Goal: Find specific page/section: Find specific page/section

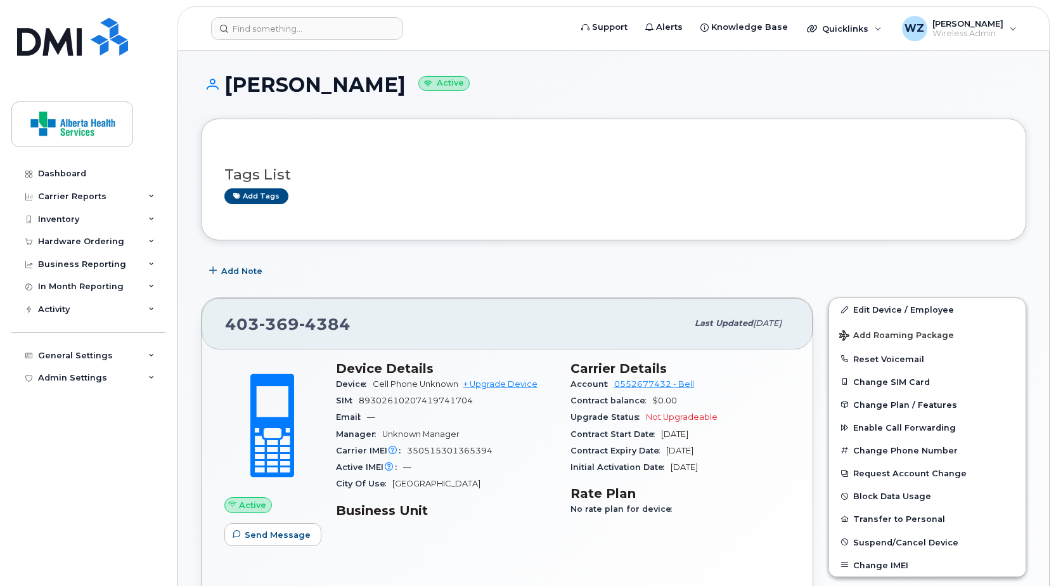
scroll to position [254, 0]
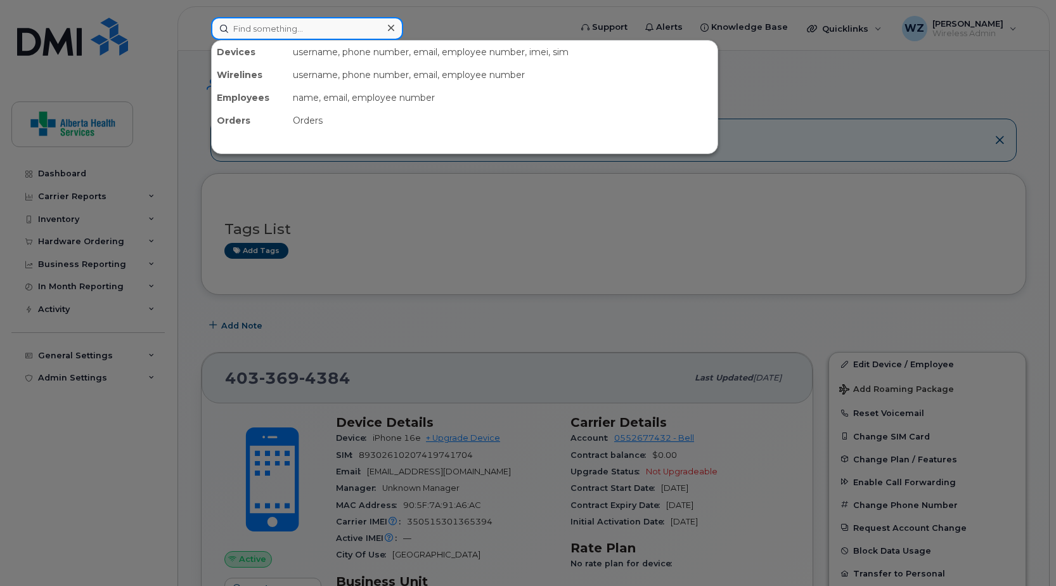
paste input "4033610285"
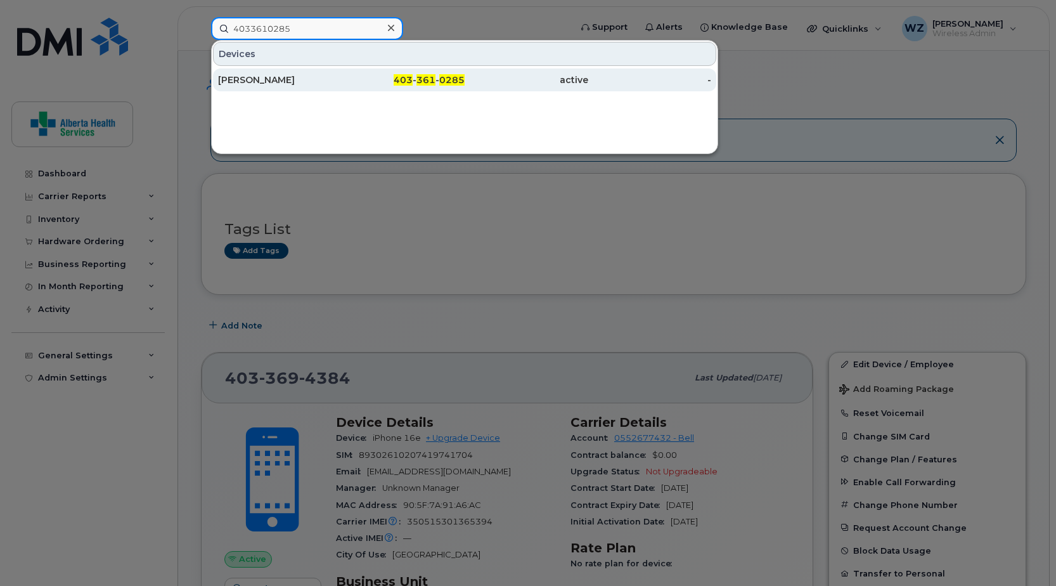
type input "4033610285"
click at [266, 80] on div "[PERSON_NAME]" at bounding box center [280, 80] width 124 height 13
